Goal: Task Accomplishment & Management: Manage account settings

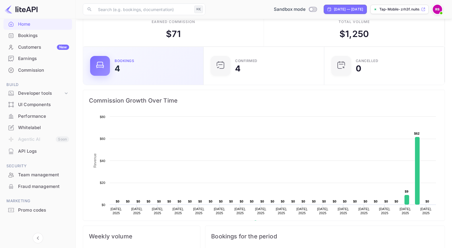
scroll to position [13, 0]
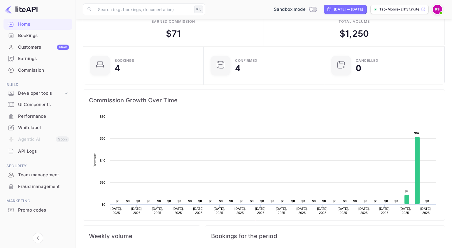
click at [397, 8] on p "Tap-Mobile-zrh3f.nuite..." at bounding box center [400, 9] width 41 height 5
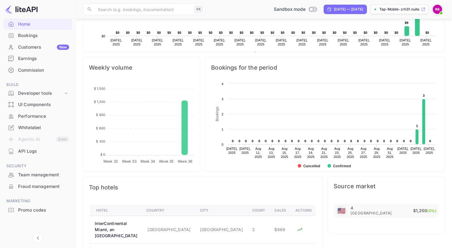
scroll to position [224, 0]
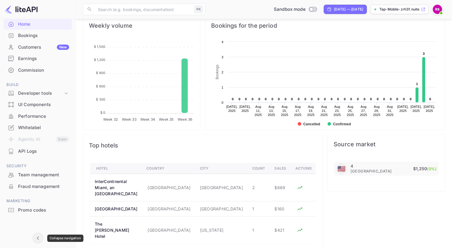
click at [37, 237] on icon "Collapse navigation" at bounding box center [37, 238] width 7 height 7
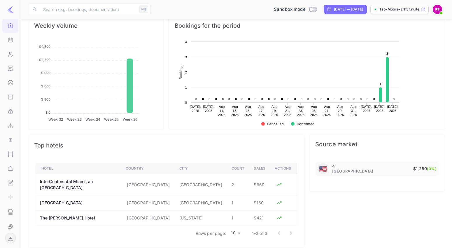
scroll to position [90, 131]
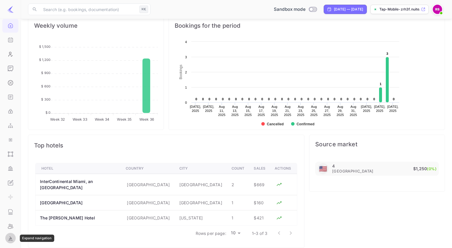
click at [10, 239] on icon "Expand navigation" at bounding box center [10, 239] width 2 height 4
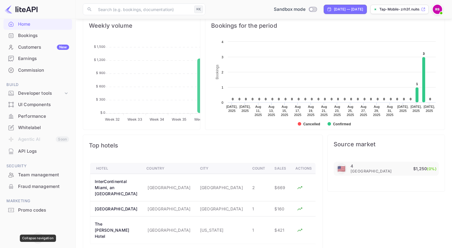
scroll to position [33, 0]
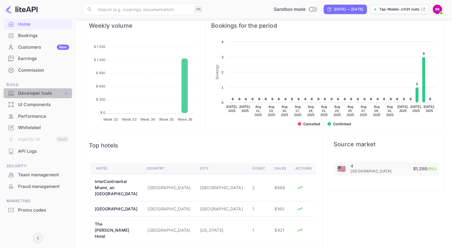
click at [63, 94] on icon at bounding box center [66, 93] width 6 height 6
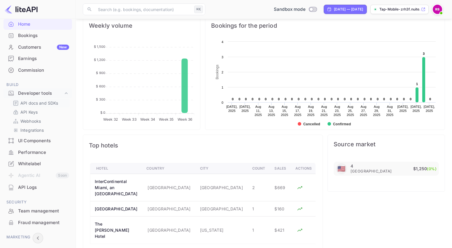
click at [38, 104] on p "API docs and SDKs" at bounding box center [39, 103] width 38 height 6
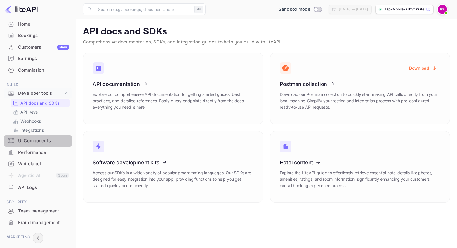
click at [33, 141] on div "UI Components" at bounding box center [43, 141] width 51 height 7
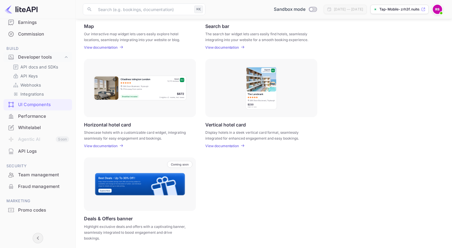
scroll to position [145, 0]
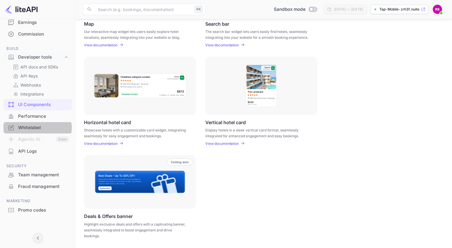
click at [31, 128] on div "Whitelabel" at bounding box center [43, 128] width 51 height 7
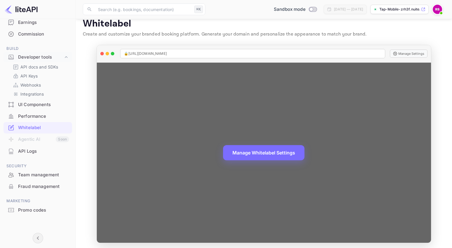
scroll to position [10, 0]
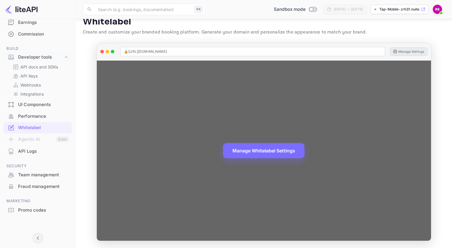
click at [406, 52] on button "Manage Settings" at bounding box center [409, 52] width 38 height 8
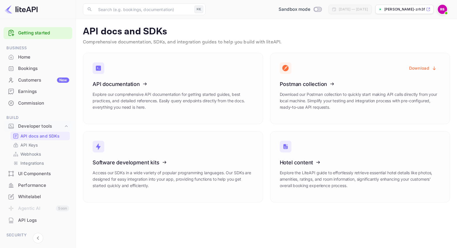
scroll to position [69, 0]
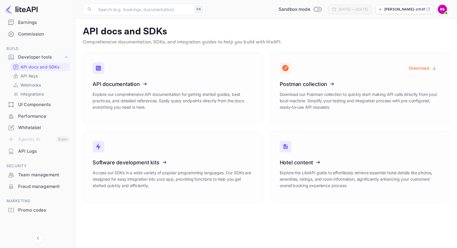
click at [443, 7] on img at bounding box center [441, 9] width 9 height 9
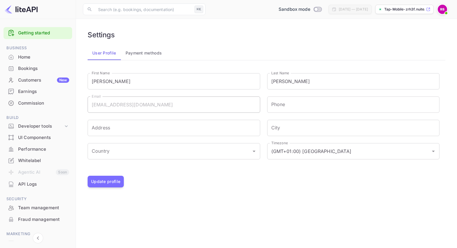
click at [139, 54] on button "Payment methods" at bounding box center [144, 53] width 46 height 14
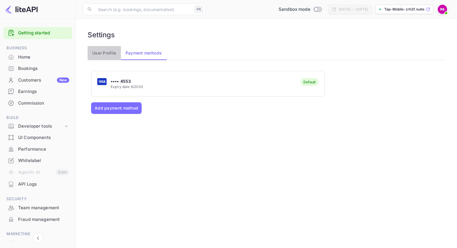
click at [100, 53] on button "User Profile" at bounding box center [104, 53] width 33 height 14
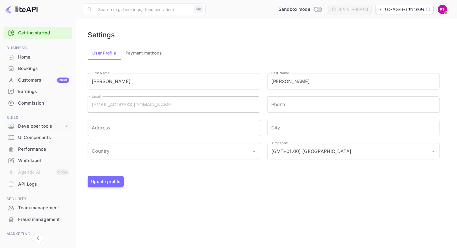
click at [44, 125] on div "Developer tools" at bounding box center [40, 126] width 45 height 7
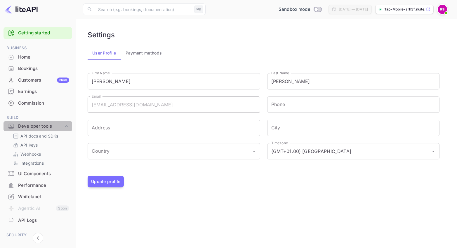
click at [44, 125] on div "Developer tools" at bounding box center [40, 126] width 45 height 7
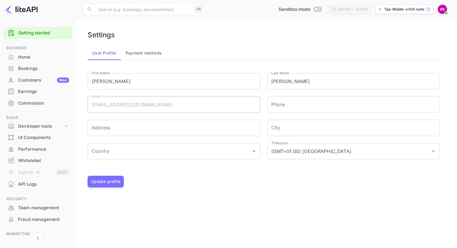
scroll to position [33, 0]
